Goal: Check status: Check status

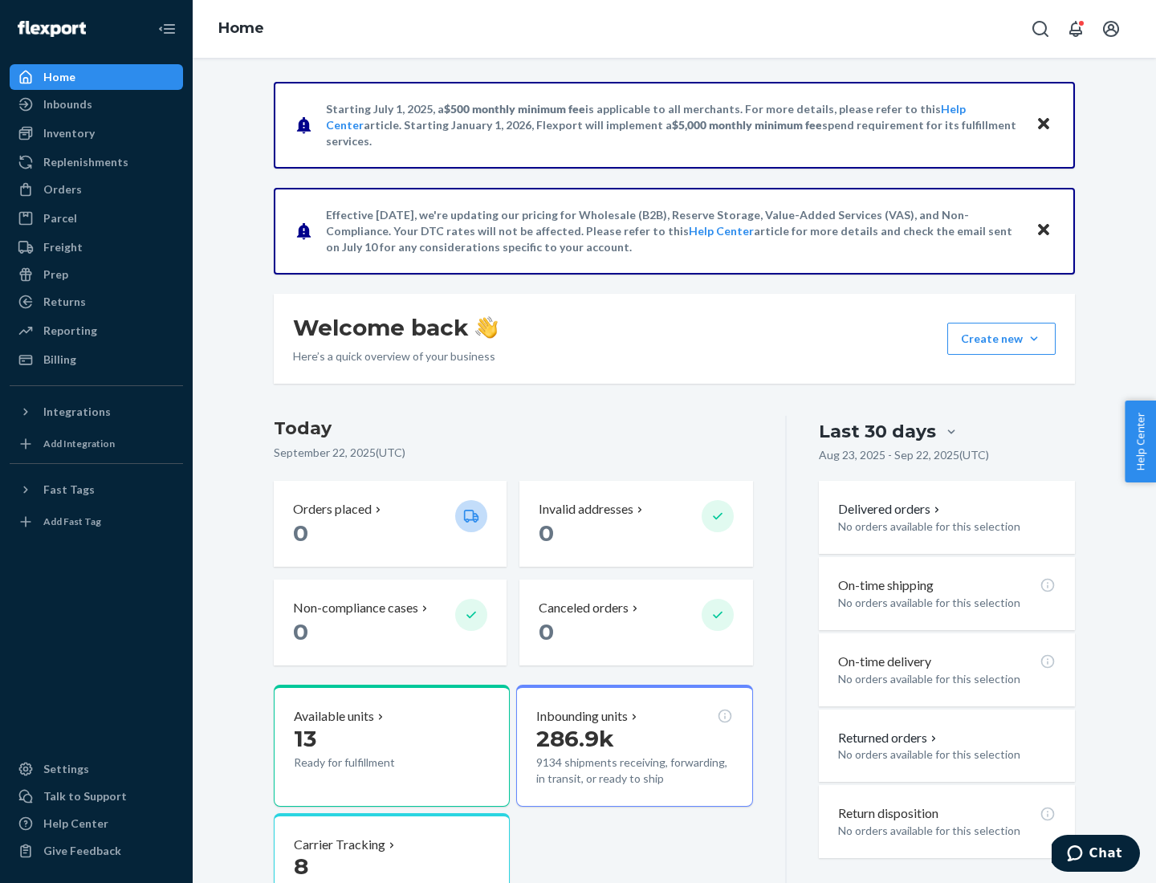
click at [1034, 339] on button "Create new Create new inbound Create new order Create new product" at bounding box center [1001, 339] width 108 height 32
click at [67, 104] on div "Inbounds" at bounding box center [67, 104] width 49 height 16
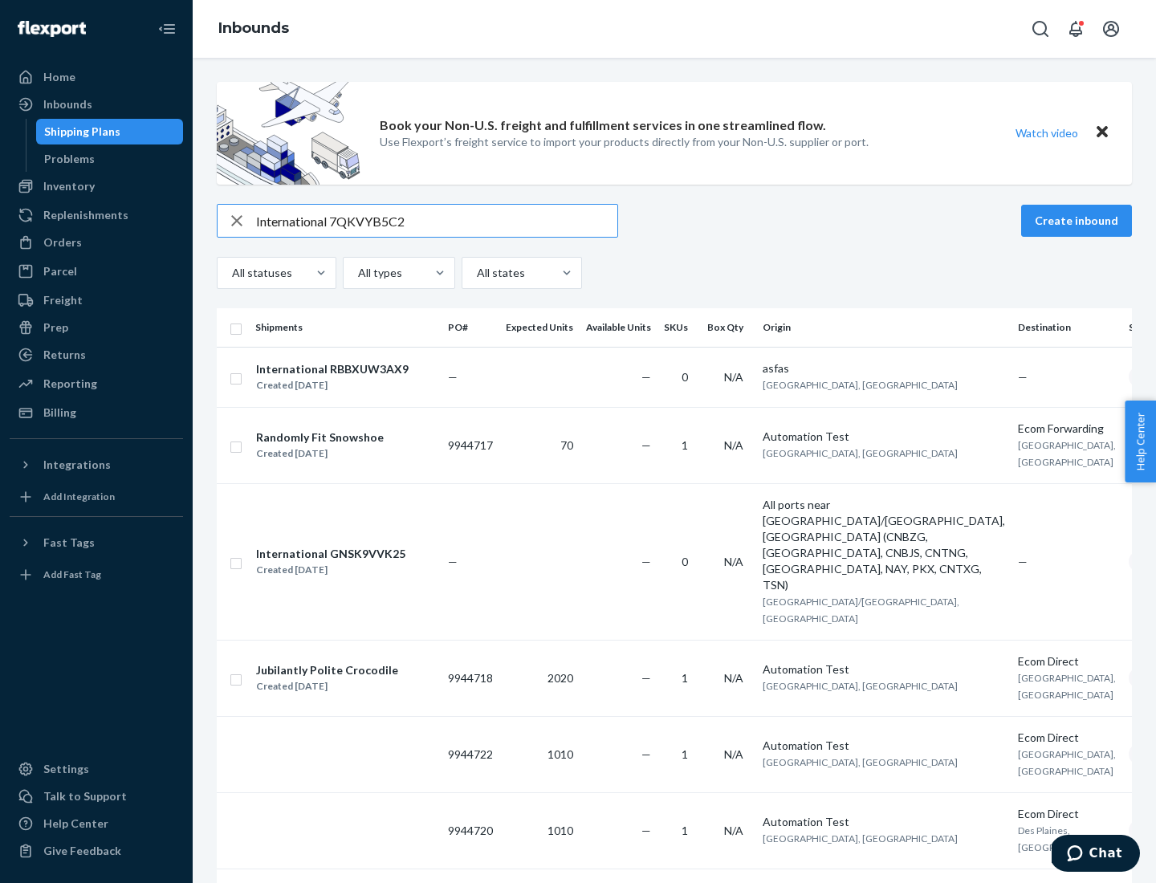
type input "International 7QKVYB5C29"
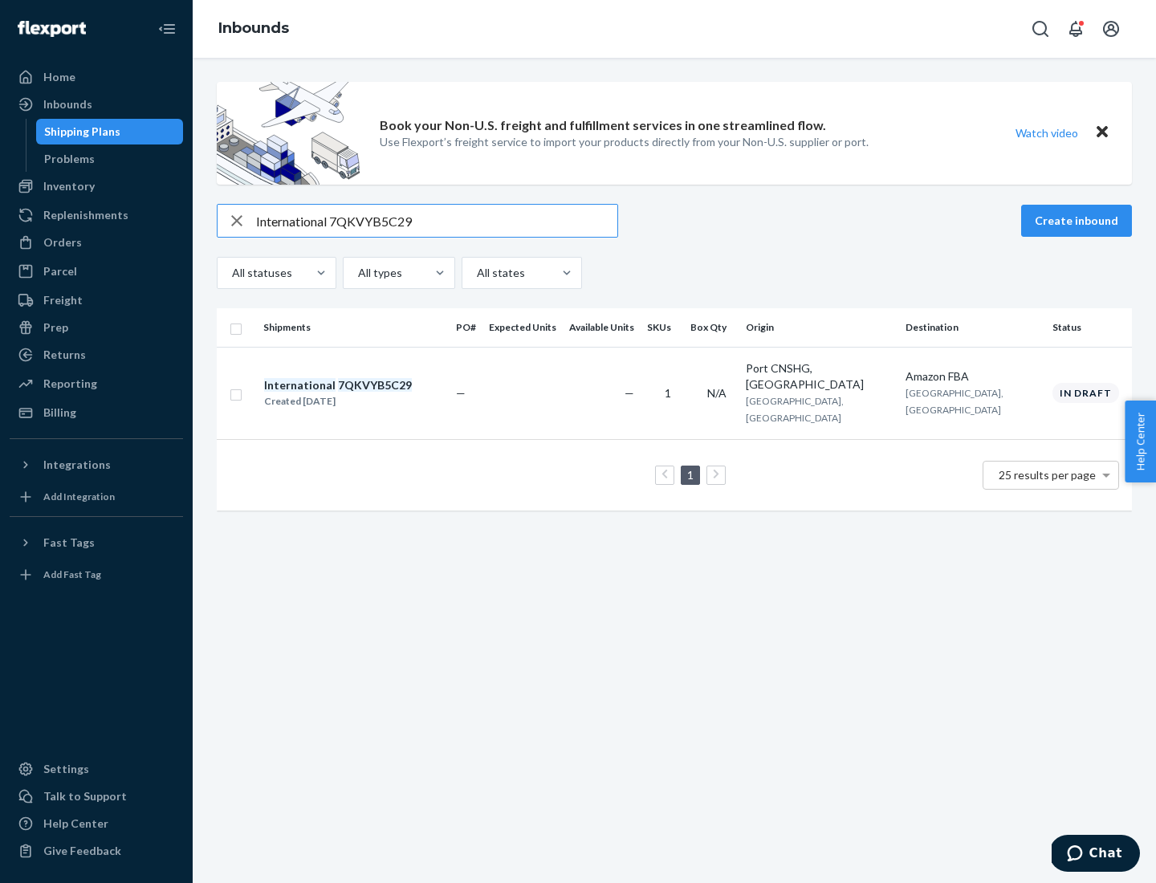
click at [365, 393] on div "Created [DATE]" at bounding box center [338, 401] width 148 height 16
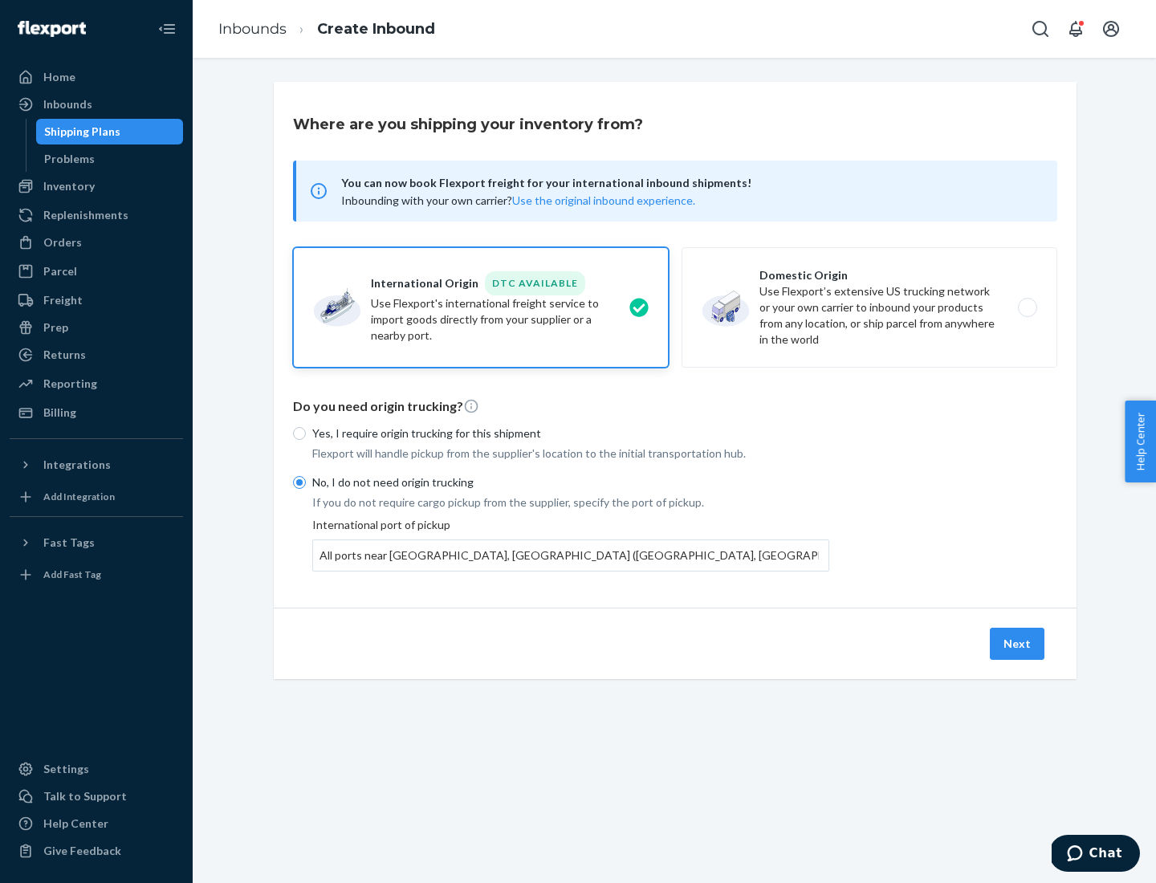
click at [1018, 643] on button "Next" at bounding box center [1017, 644] width 55 height 32
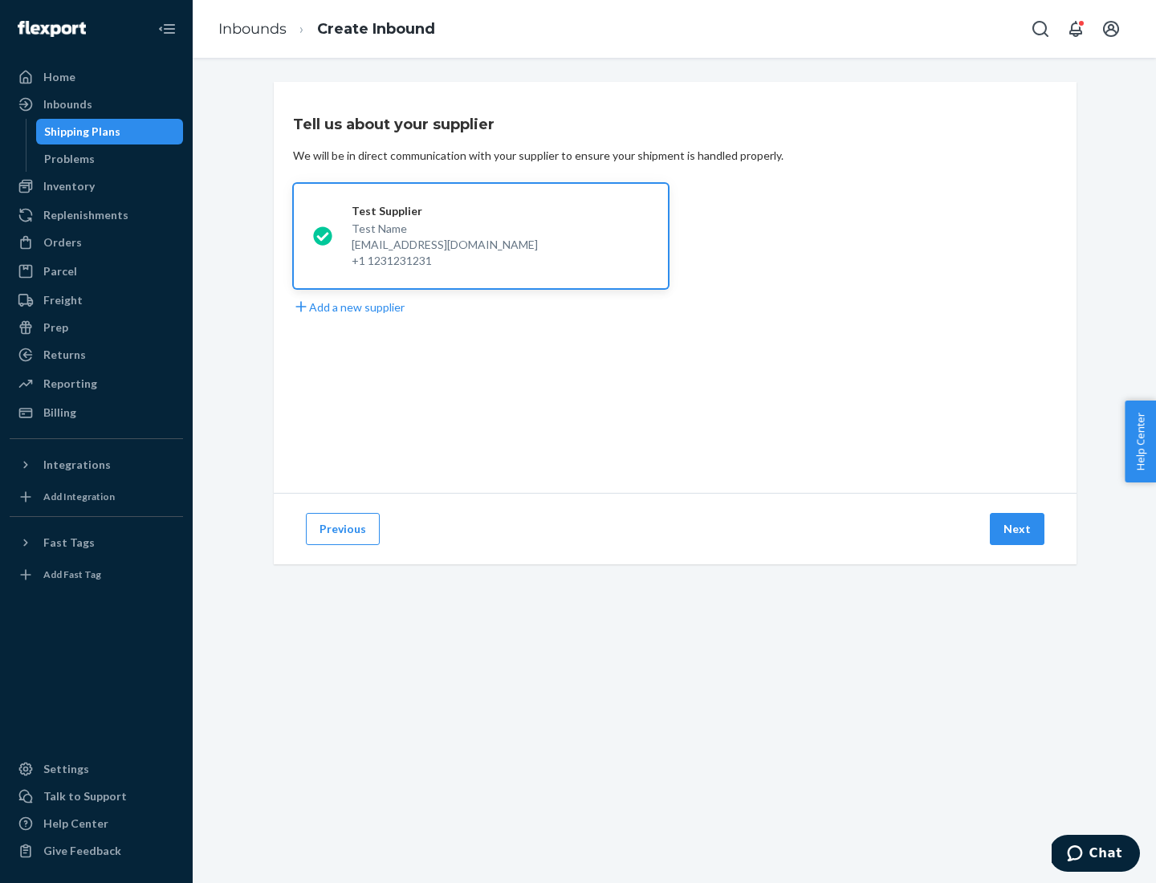
click at [1018, 529] on button "Next" at bounding box center [1017, 529] width 55 height 32
